Goal: Task Accomplishment & Management: Manage account settings

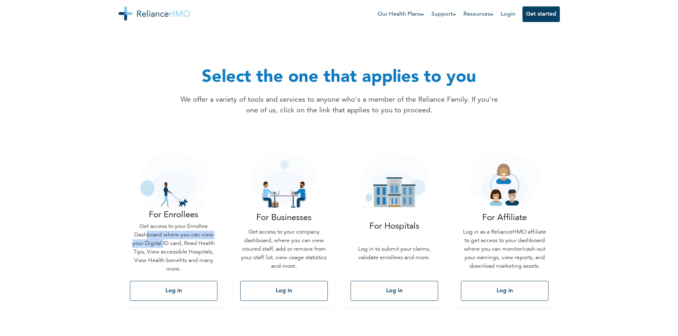
drag, startPoint x: 158, startPoint y: 230, endPoint x: 180, endPoint y: 235, distance: 23.1
click at [182, 234] on p "Get access to your Enrollee Dashboard where you can view your Digital ID card, …" at bounding box center [174, 247] width 88 height 51
click at [173, 289] on button "Log in" at bounding box center [174, 291] width 88 height 20
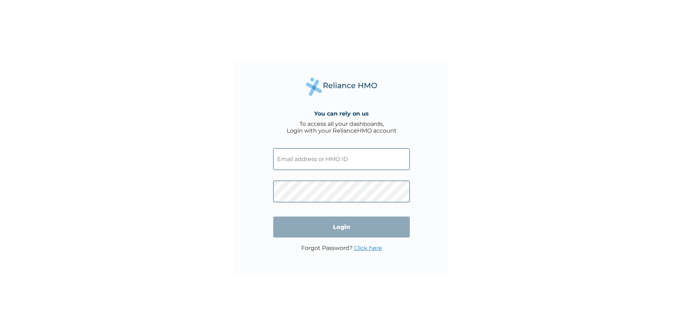
click at [314, 159] on input "text" at bounding box center [341, 159] width 137 height 22
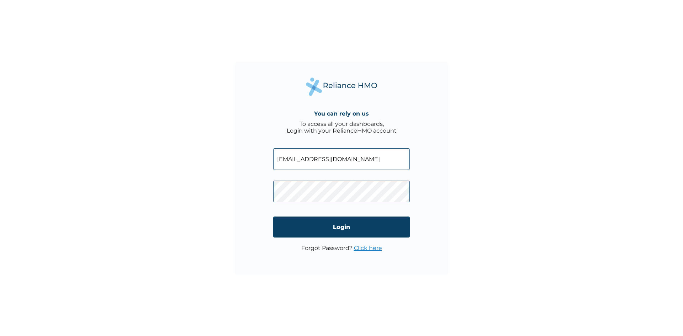
drag, startPoint x: 345, startPoint y: 156, endPoint x: 272, endPoint y: 159, distance: 72.3
click at [267, 158] on div "You can rely on us To access all your dashboards, Login with your RelianceHMO a…" at bounding box center [342, 169] width 214 height 214
click at [306, 157] on input "alaoyisa71@gmail.com" at bounding box center [341, 159] width 137 height 22
drag, startPoint x: 306, startPoint y: 157, endPoint x: 273, endPoint y: 163, distance: 32.9
click at [273, 163] on input "alaoyisa71@gmail.com" at bounding box center [341, 159] width 137 height 22
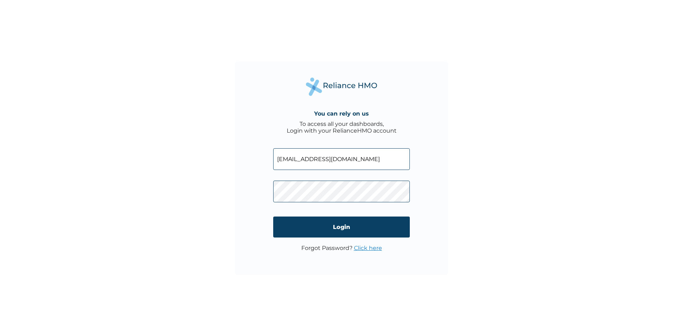
type input "taofiqakinyemi@gmail.com"
click input "Login" at bounding box center [341, 227] width 137 height 21
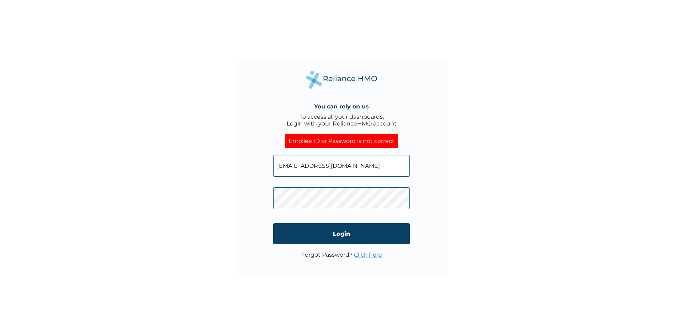
click at [244, 205] on div "You can rely on us To access all your dashboards, Login with your RelianceHMO a…" at bounding box center [342, 169] width 214 height 214
click at [342, 233] on input "Login" at bounding box center [341, 234] width 137 height 21
click at [242, 202] on div "You can rely on us To access all your dashboards, Login with your RelianceHMO a…" at bounding box center [342, 169] width 214 height 214
click at [326, 233] on input "Login" at bounding box center [341, 234] width 137 height 21
drag, startPoint x: 368, startPoint y: 163, endPoint x: 226, endPoint y: 162, distance: 142.0
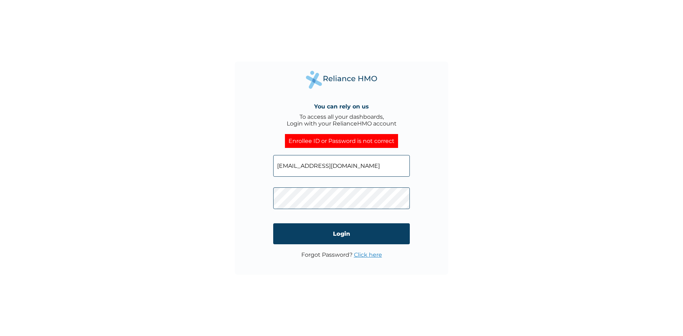
click at [226, 162] on div "You can rely on us To access all your dashboards, Login with your RelianceHMO a…" at bounding box center [341, 168] width 683 height 336
type input "FAB/10720/B"
click at [207, 196] on div "You can rely on us To access all your dashboards, Login with your RelianceHMO a…" at bounding box center [341, 168] width 683 height 336
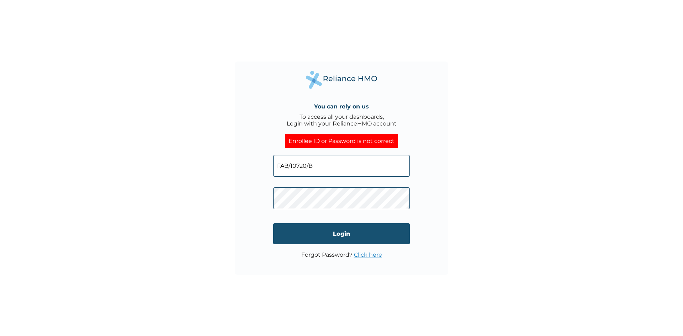
click at [349, 235] on input "Login" at bounding box center [341, 234] width 137 height 21
click at [309, 165] on input "FAB/10720/B" at bounding box center [341, 166] width 137 height 22
type input "FAB10720B"
click at [353, 237] on input "Login" at bounding box center [341, 234] width 137 height 21
